Goal: Task Accomplishment & Management: Complete application form

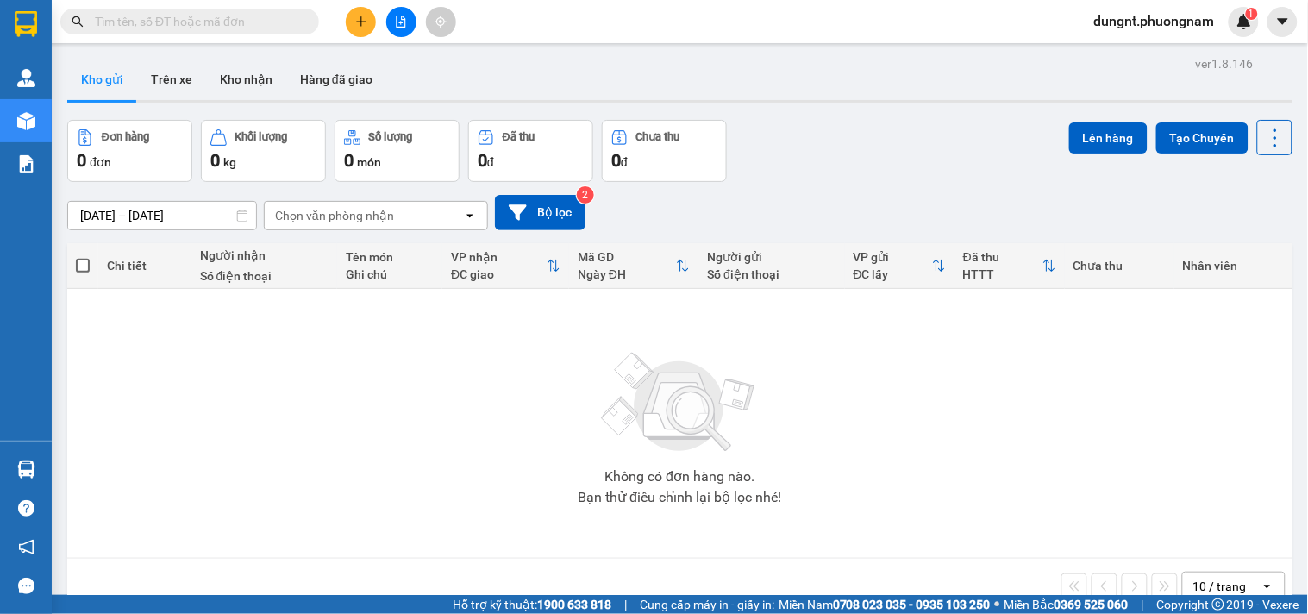
click at [210, 26] on input "text" at bounding box center [196, 21] width 203 height 19
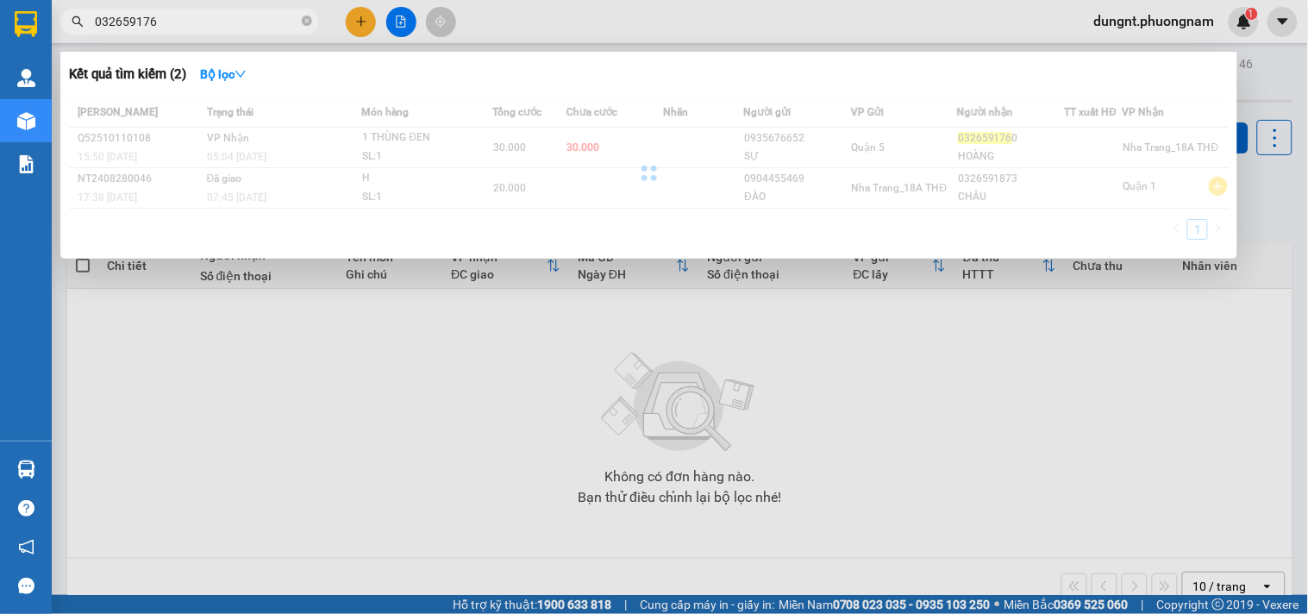
type input "0326591760"
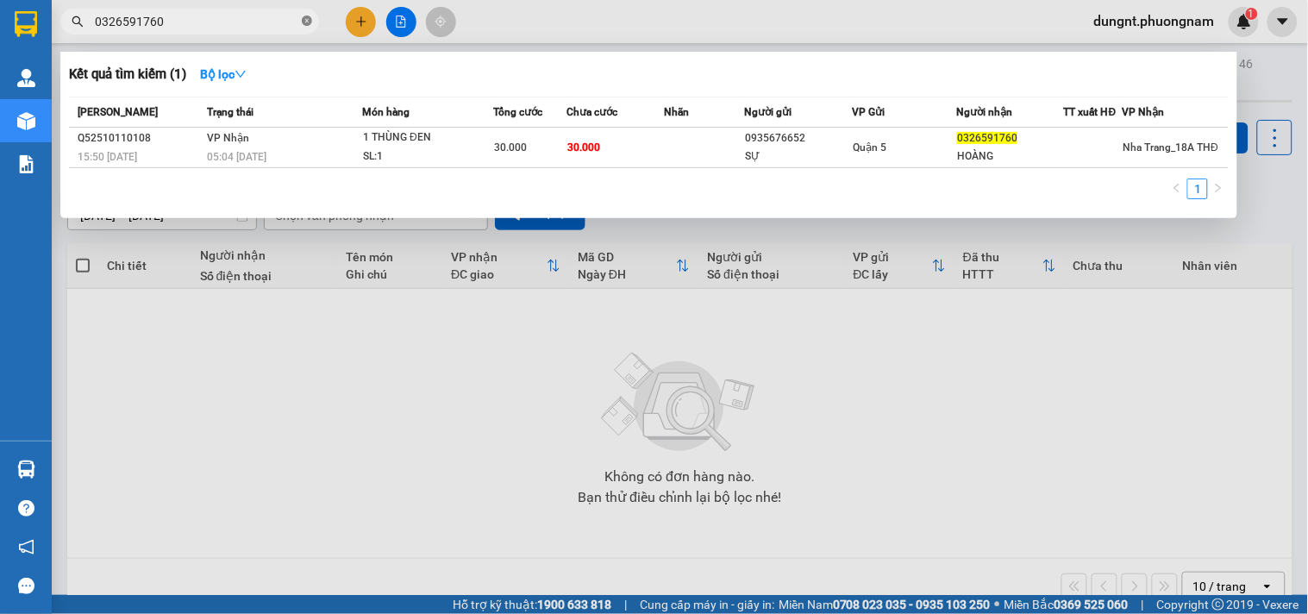
click at [307, 26] on span at bounding box center [307, 22] width 10 height 16
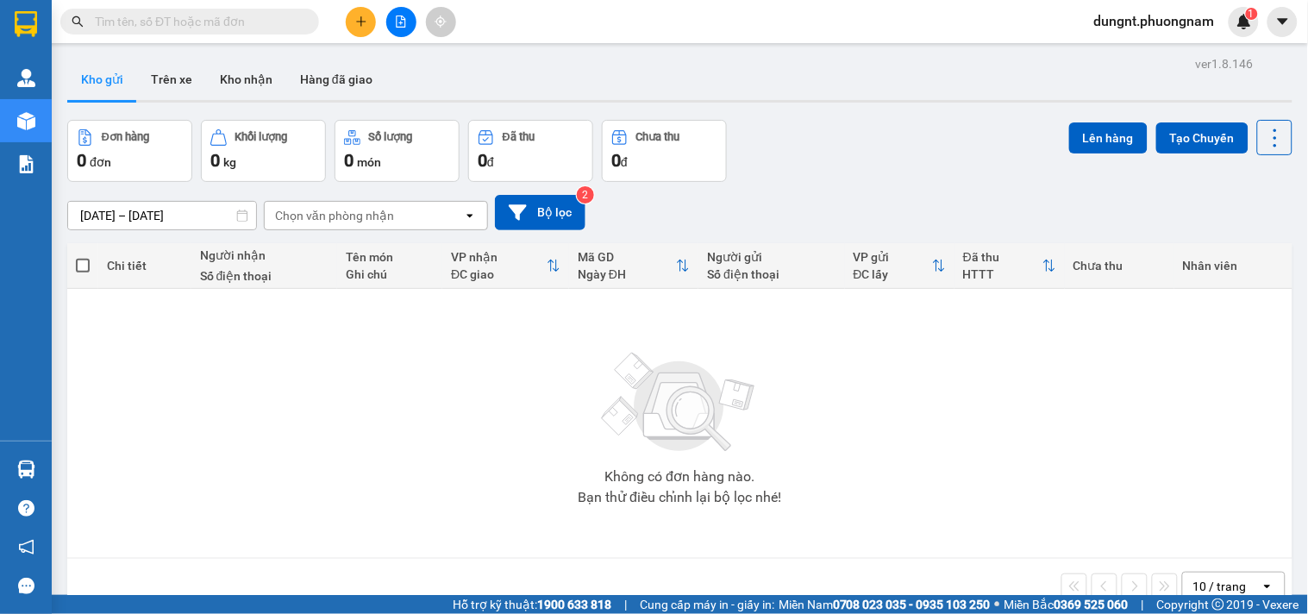
click at [219, 22] on input "text" at bounding box center [196, 21] width 203 height 19
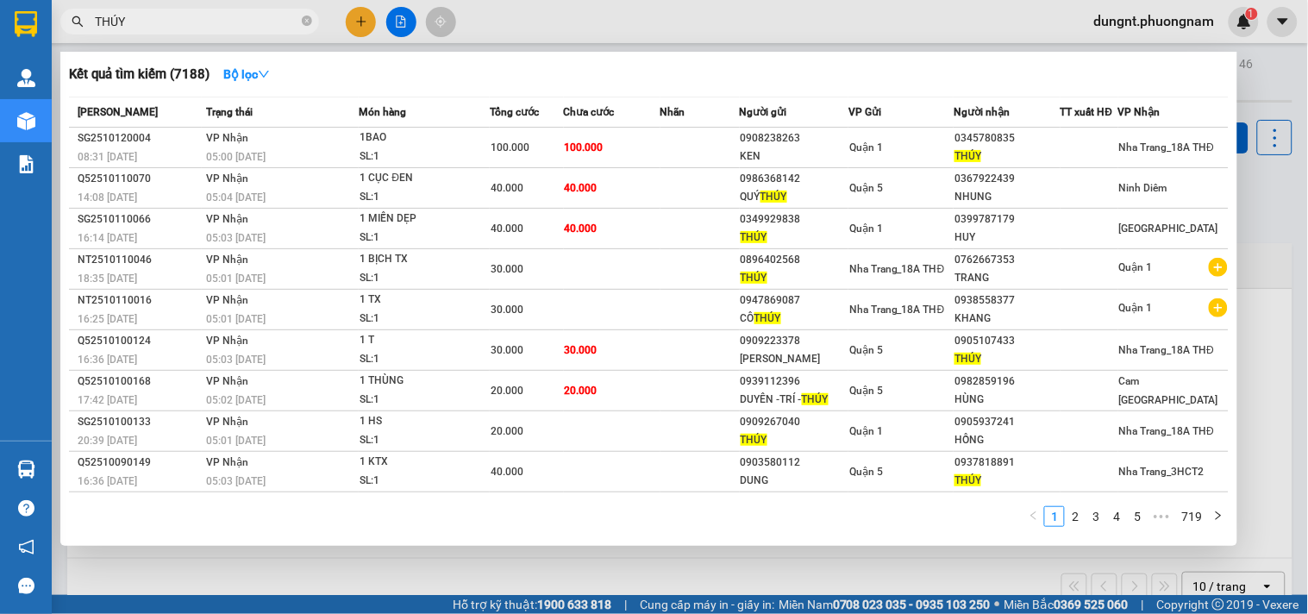
type input "THÚY"
click at [308, 23] on icon "close-circle" at bounding box center [307, 21] width 10 height 10
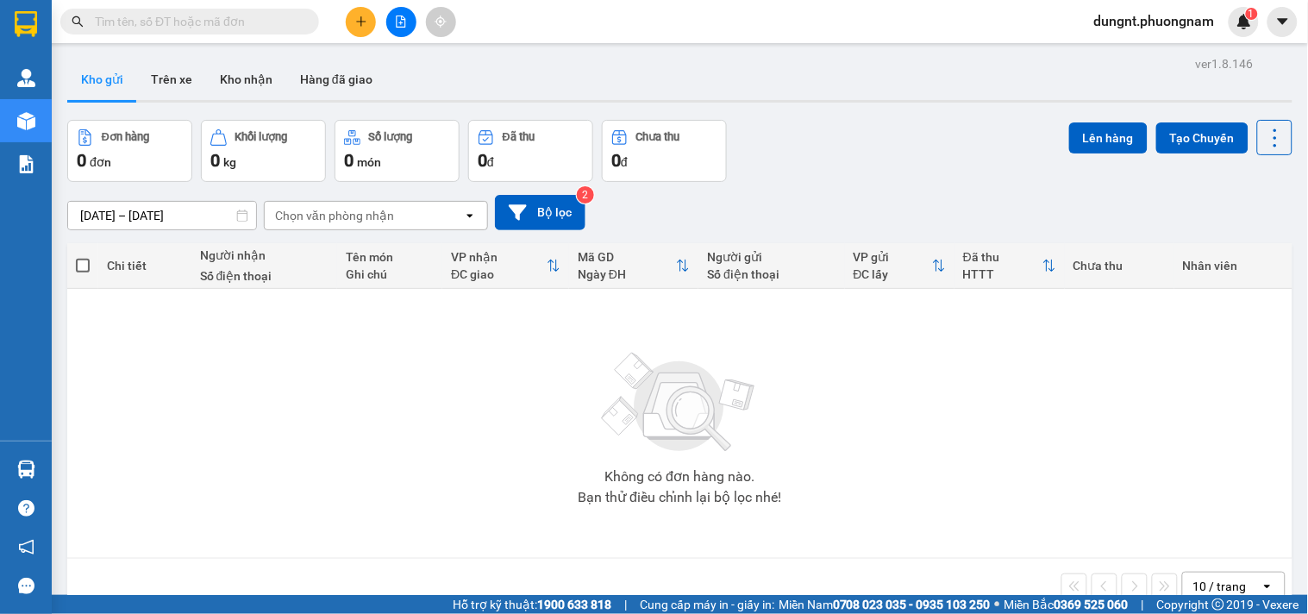
click at [220, 23] on input "text" at bounding box center [196, 21] width 203 height 19
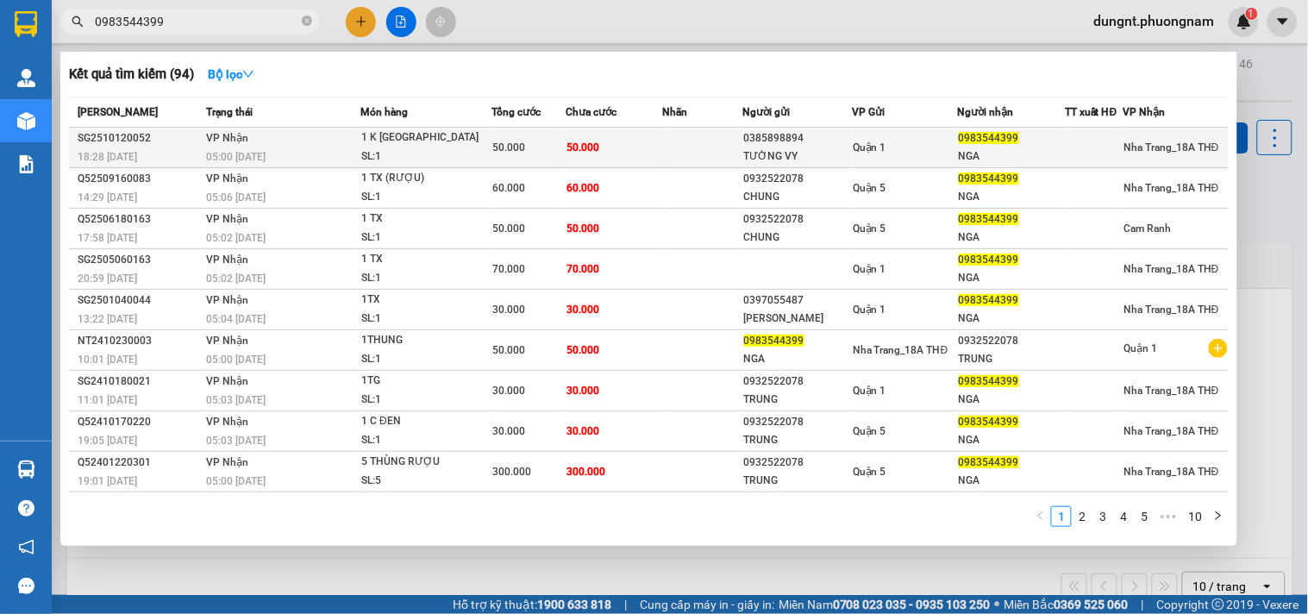
type input "0983544399"
click at [437, 144] on div "1 K TX" at bounding box center [425, 137] width 129 height 19
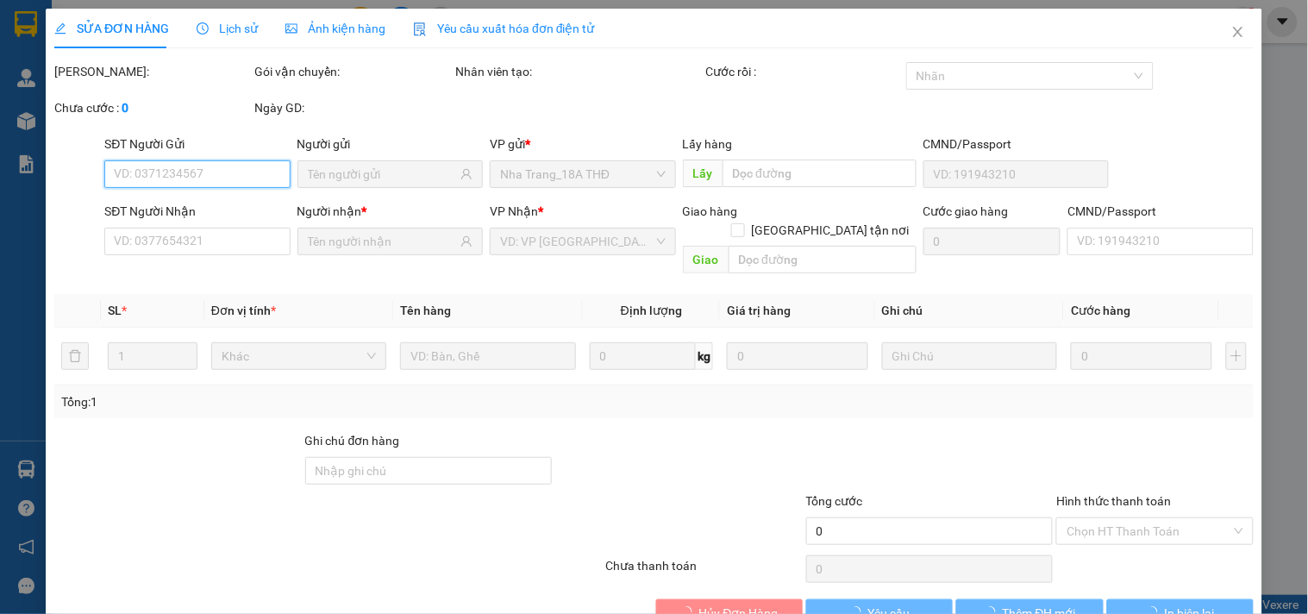
type input "0385898894"
type input "TƯỜNG VY"
type input "0983544399"
type input "NGA"
type input "50.000"
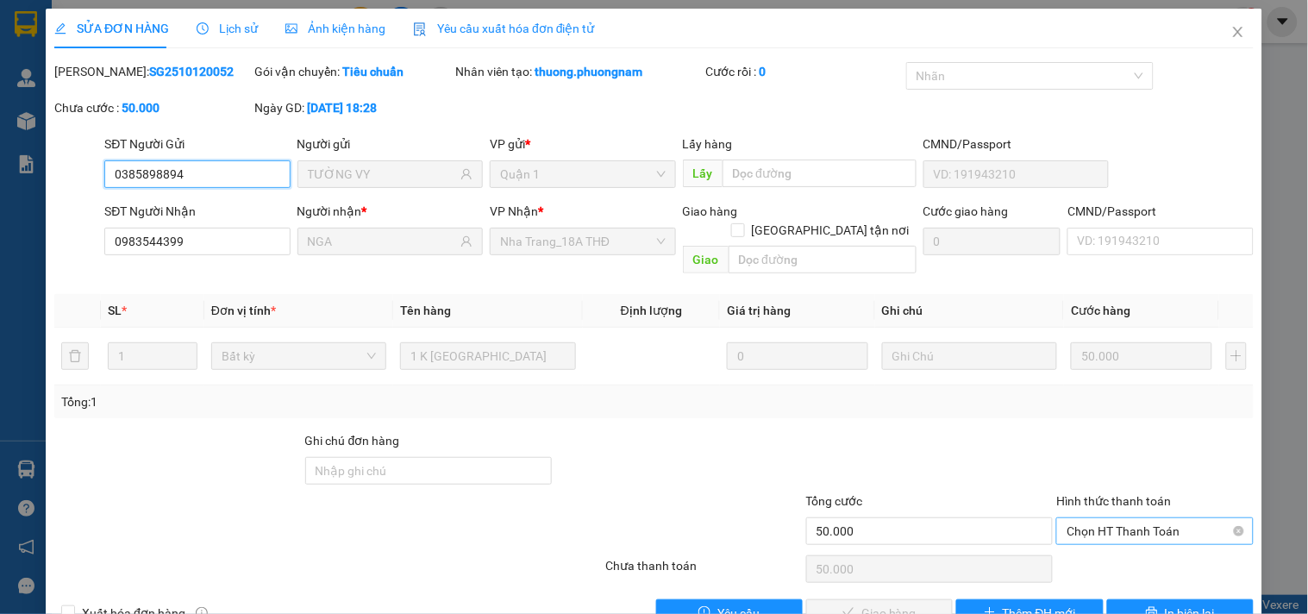
click at [1097, 518] on span "Chọn HT Thanh Toán" at bounding box center [1154, 531] width 176 height 26
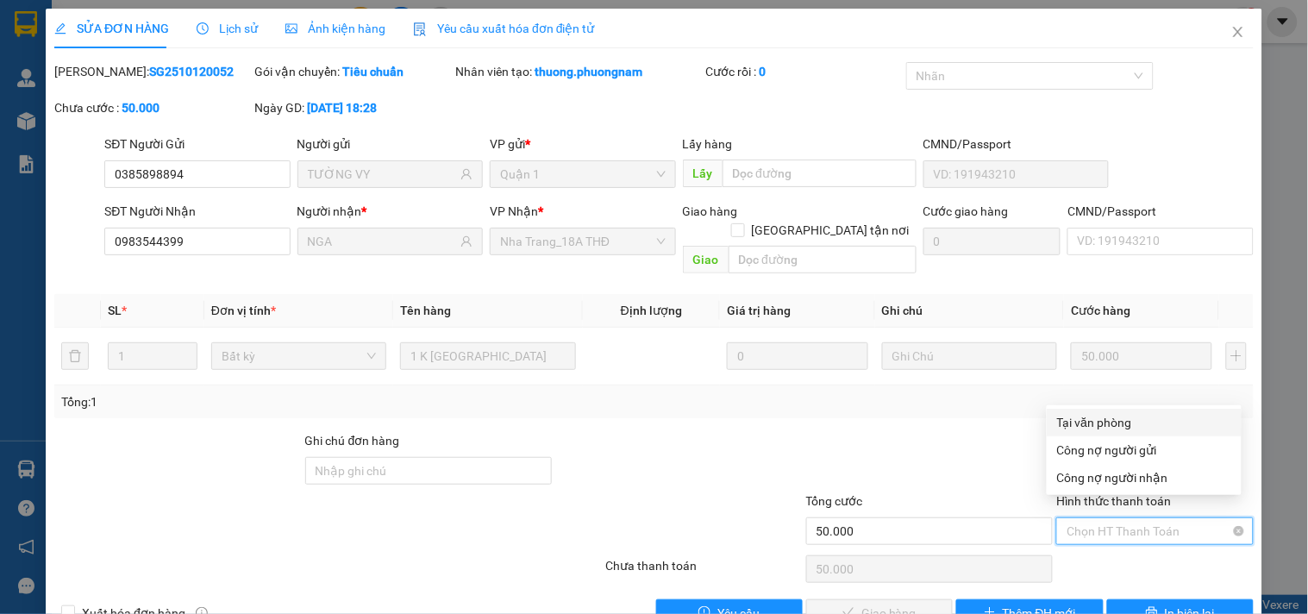
drag, startPoint x: 1114, startPoint y: 410, endPoint x: 1054, endPoint y: 498, distance: 106.2
click at [1113, 409] on div "Tại văn phòng" at bounding box center [1144, 423] width 195 height 28
type input "0"
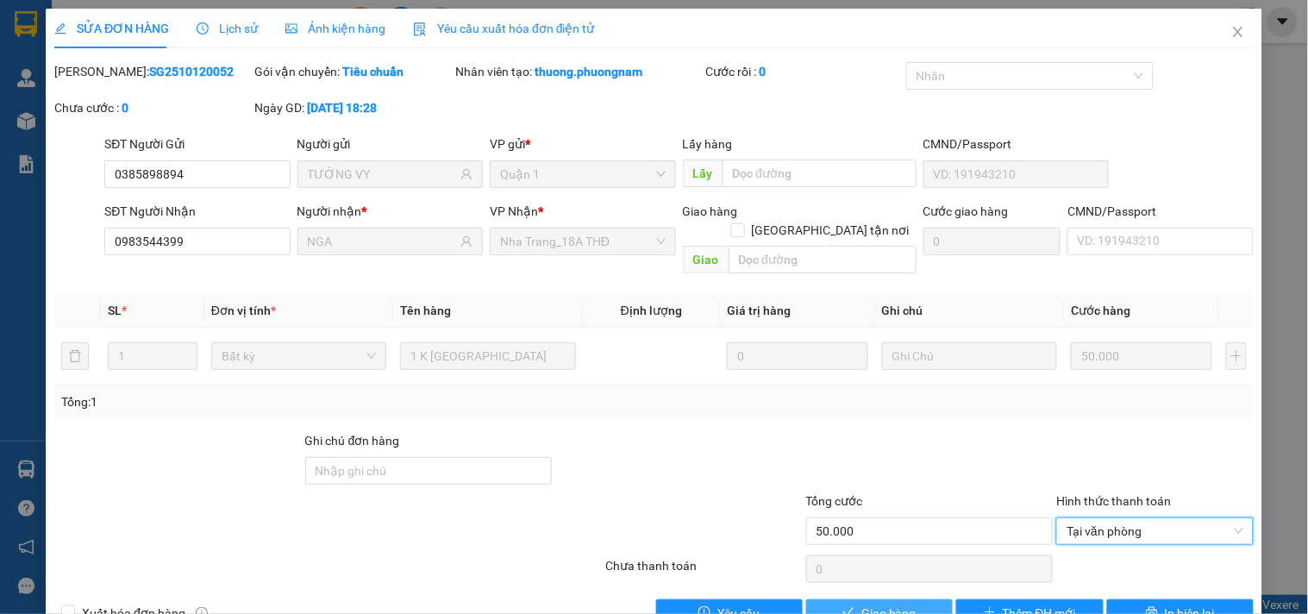
click at [879, 599] on button "Giao hàng" at bounding box center [879, 613] width 147 height 28
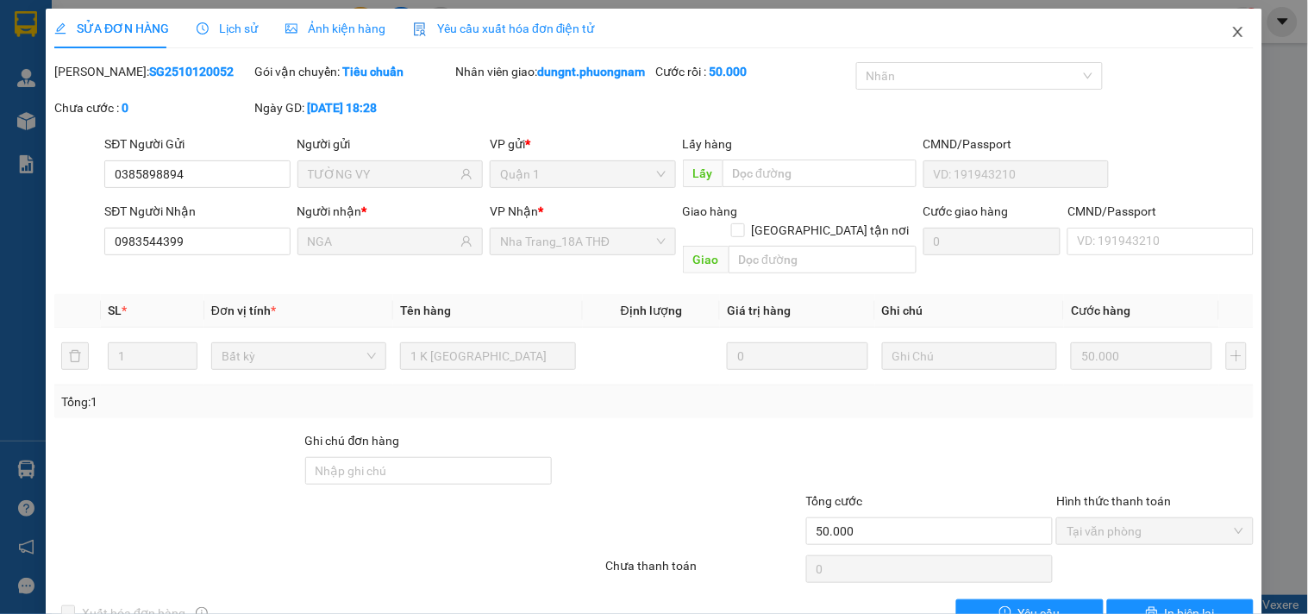
click at [1231, 30] on icon "close" at bounding box center [1238, 32] width 14 height 14
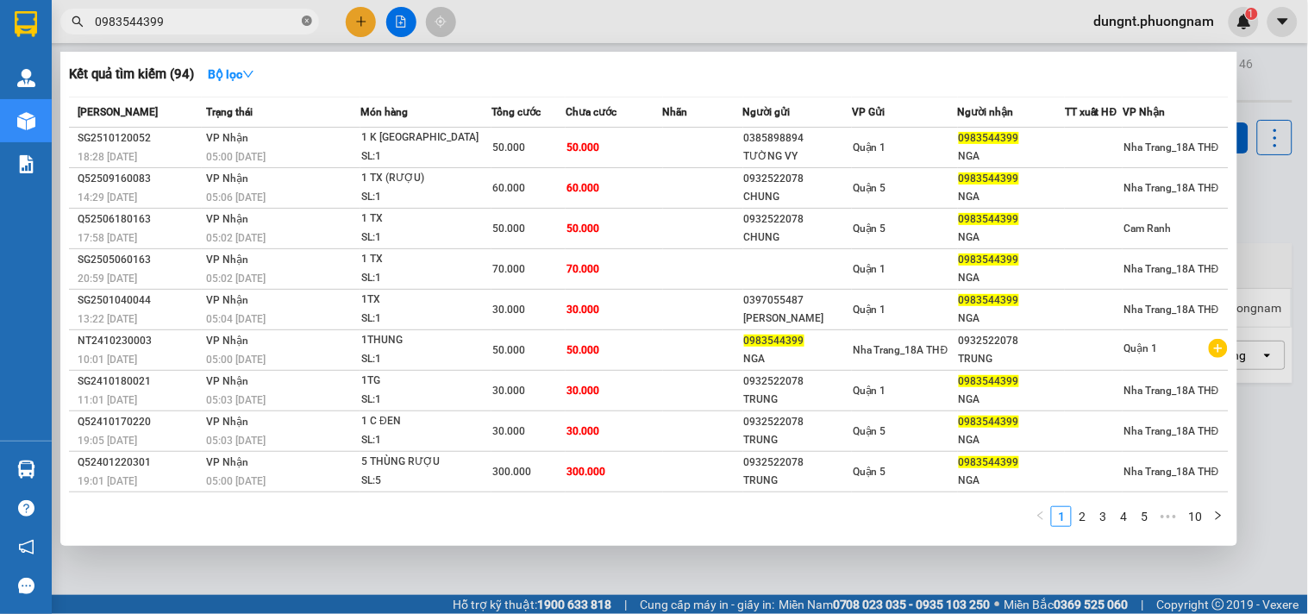
click at [302, 16] on icon "close-circle" at bounding box center [307, 21] width 10 height 10
